Goal: Download file/media

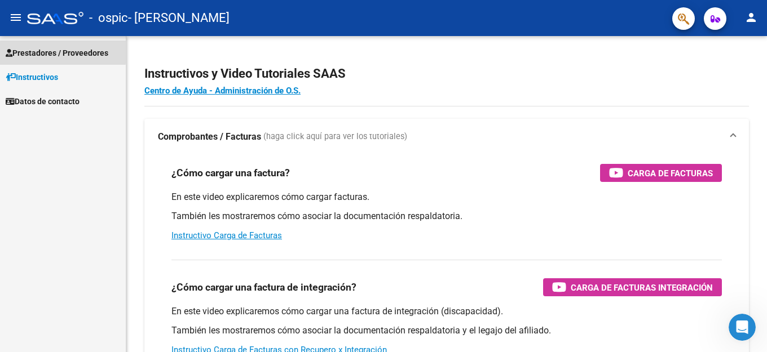
click at [42, 50] on span "Prestadores / Proveedores" at bounding box center [57, 53] width 103 height 12
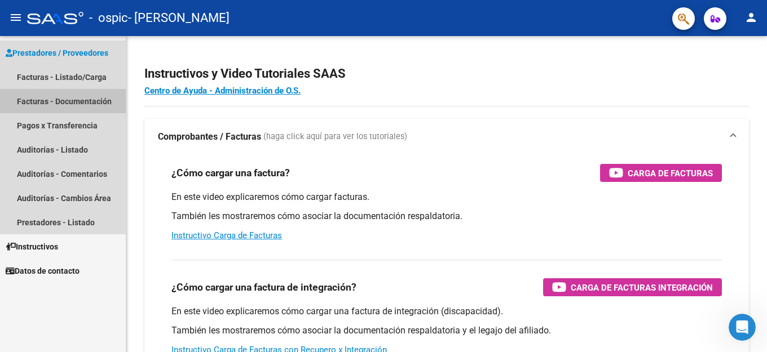
click at [37, 100] on link "Facturas - Documentación" at bounding box center [63, 101] width 126 height 24
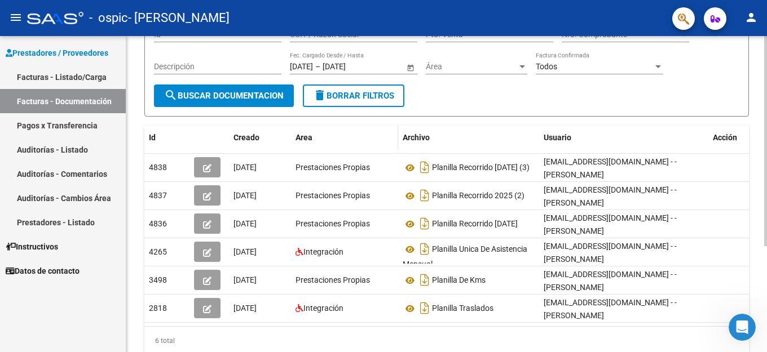
scroll to position [113, 0]
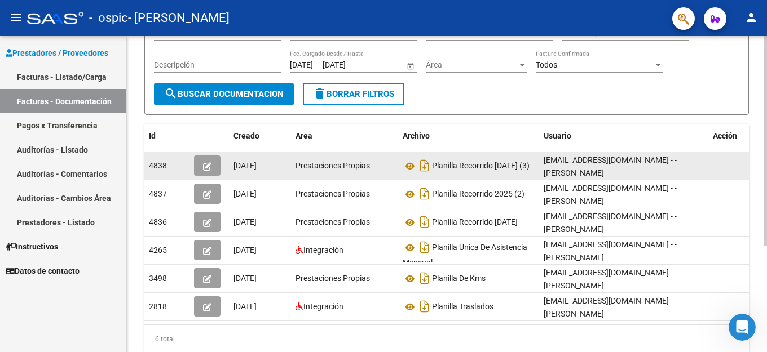
click at [207, 168] on icon "button" at bounding box center [207, 166] width 8 height 8
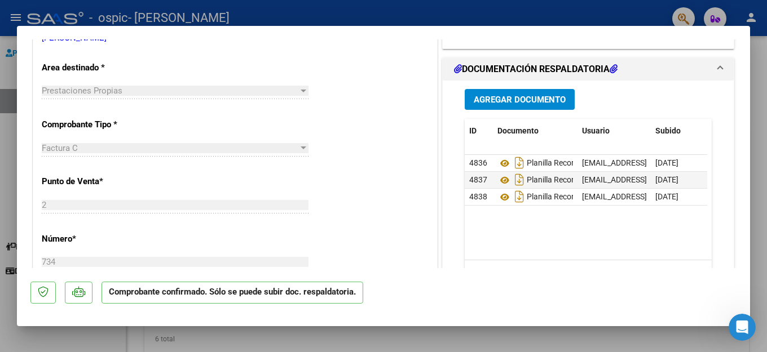
scroll to position [226, 0]
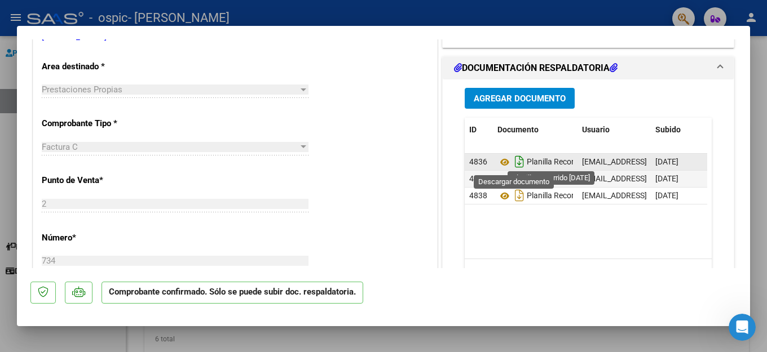
click at [514, 165] on icon "Descargar documento" at bounding box center [519, 162] width 15 height 18
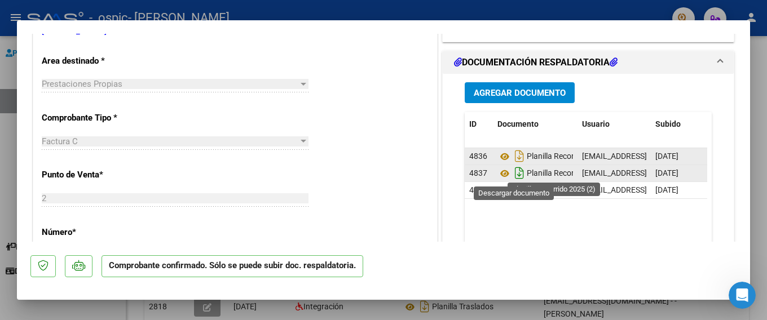
click at [514, 174] on icon "Descargar documento" at bounding box center [519, 173] width 15 height 18
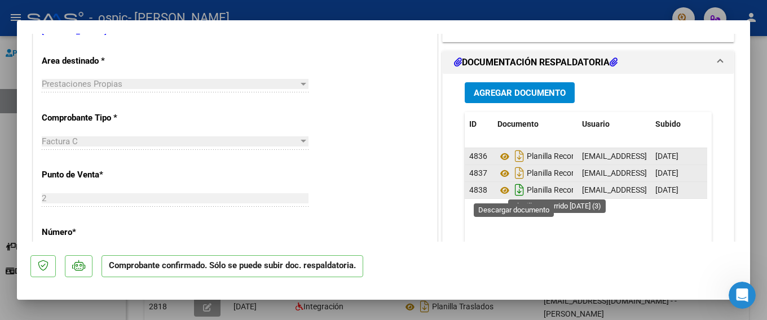
click at [513, 192] on icon "Descargar documento" at bounding box center [519, 190] width 15 height 18
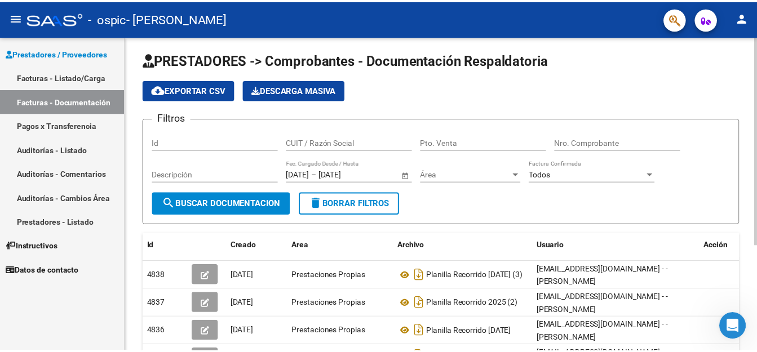
scroll to position [0, 0]
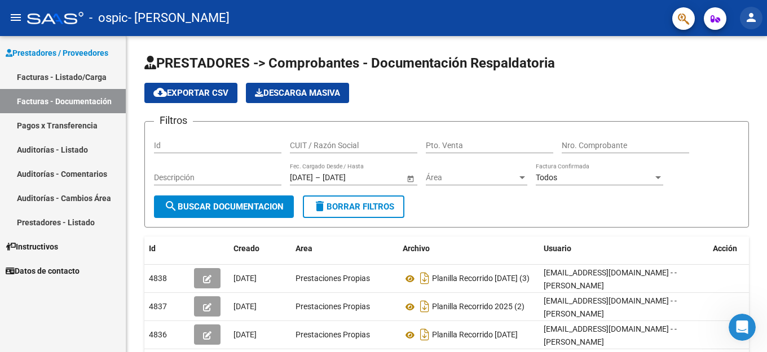
click at [750, 18] on mat-icon "person" at bounding box center [751, 18] width 14 height 14
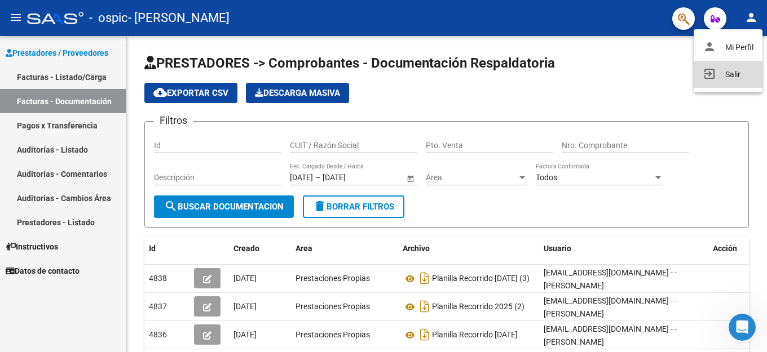
click at [724, 73] on button "exit_to_app Salir" at bounding box center [728, 74] width 69 height 27
